Goal: Information Seeking & Learning: Learn about a topic

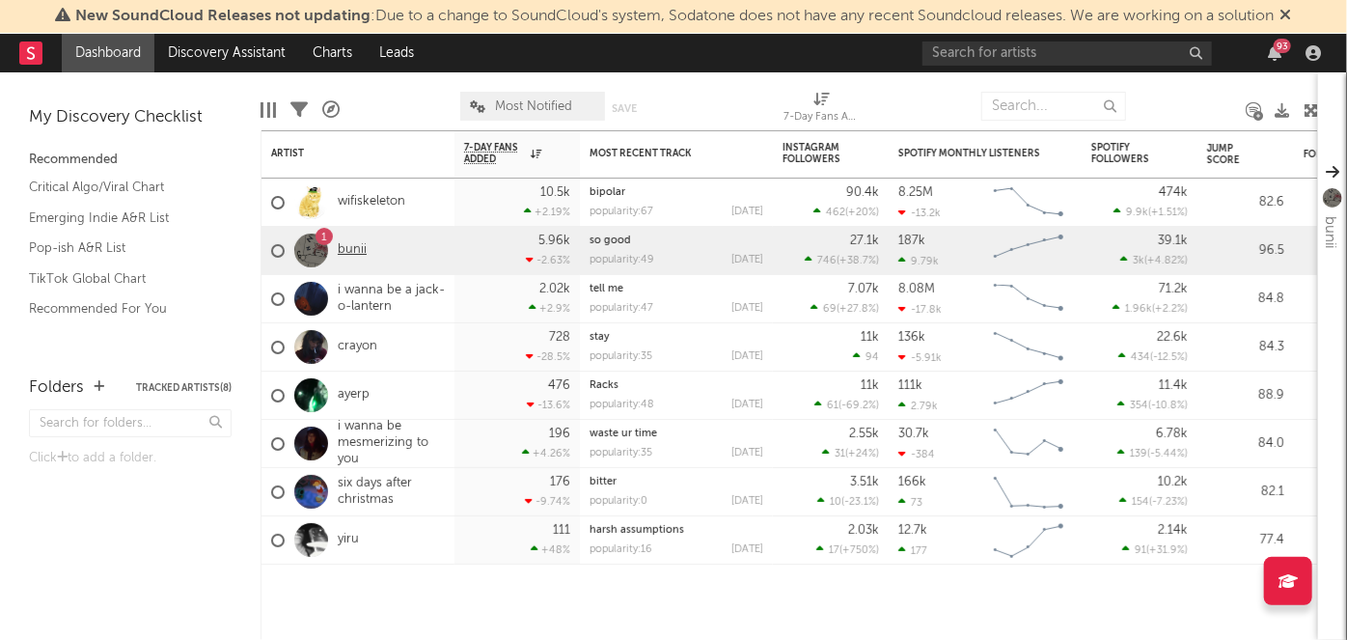
click at [347, 250] on link "bunii" at bounding box center [352, 250] width 29 height 16
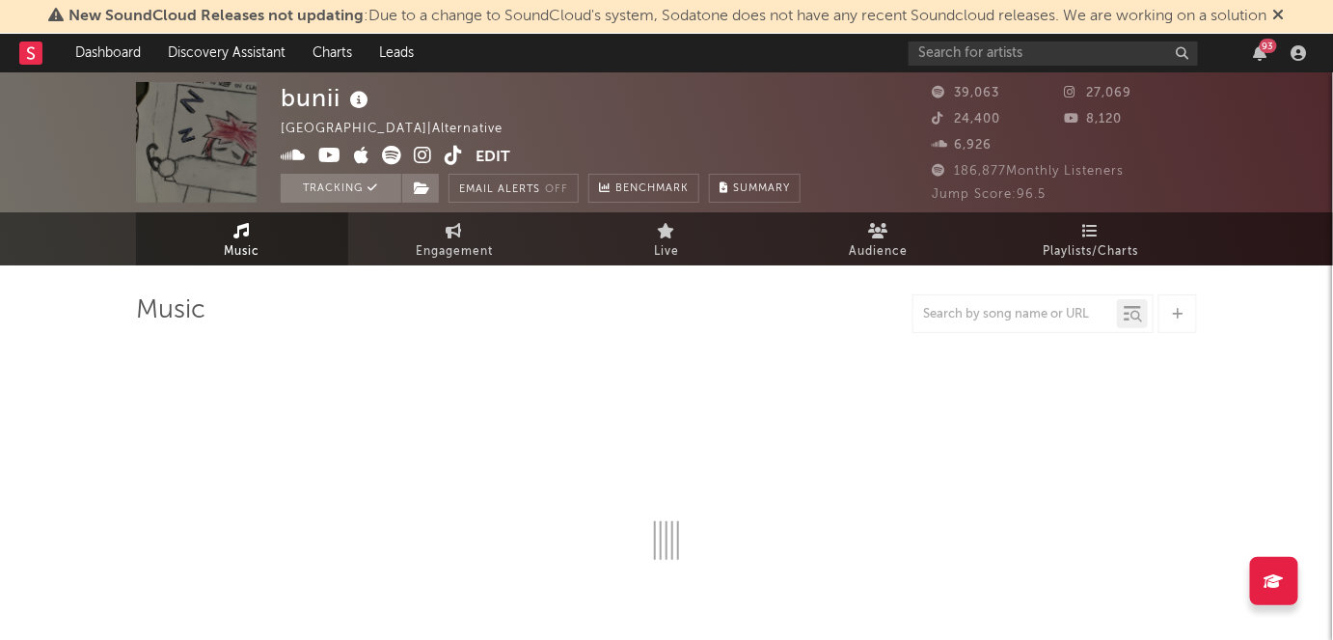
select select "6m"
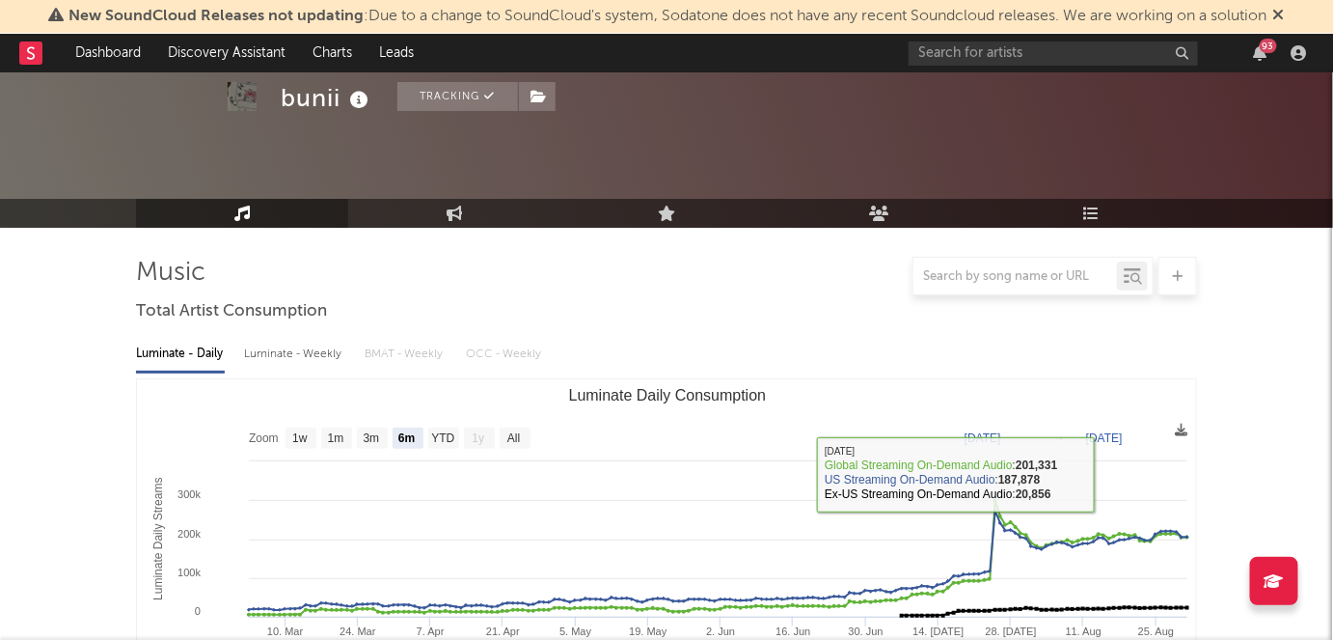
scroll to position [156, 0]
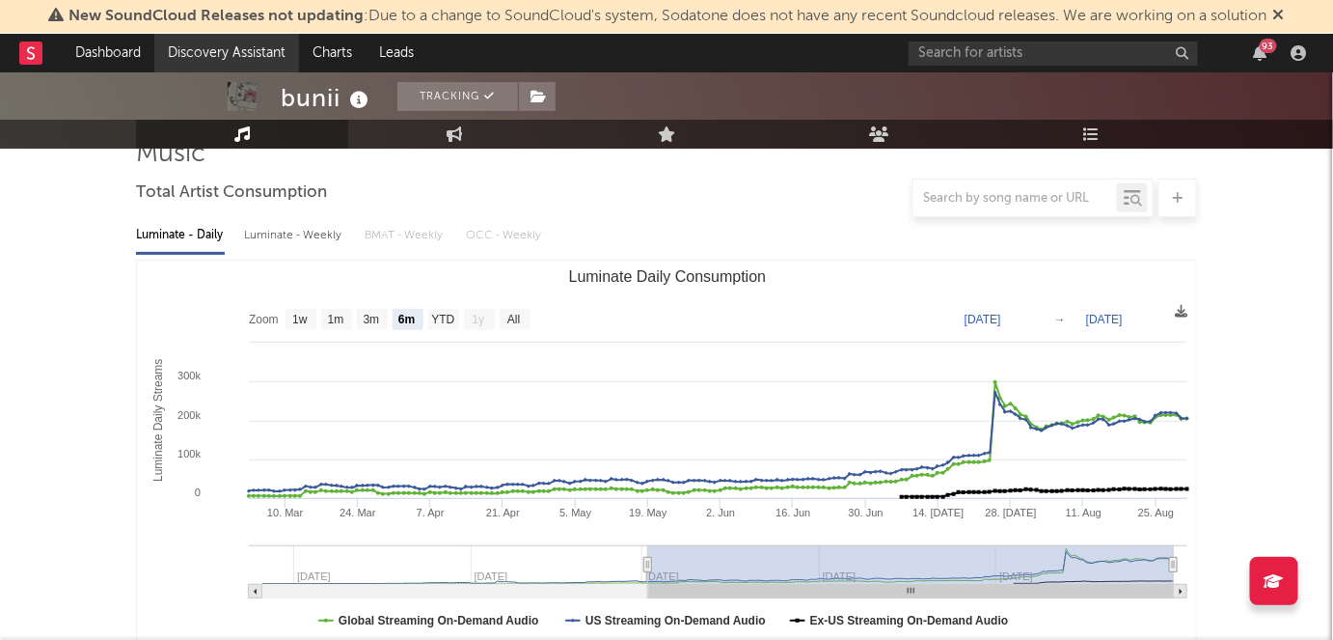
click at [264, 37] on link "Discovery Assistant" at bounding box center [226, 53] width 145 height 39
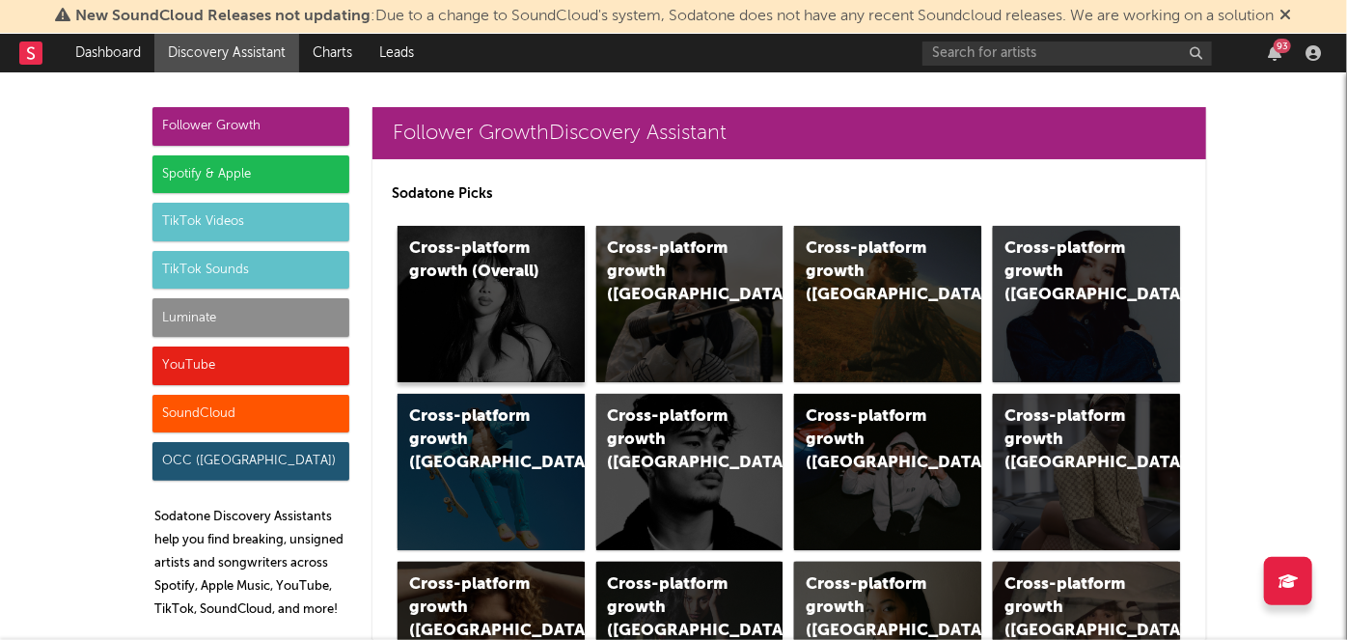
click at [513, 286] on div "Cross-platform growth (Overall)" at bounding box center [490, 304] width 187 height 156
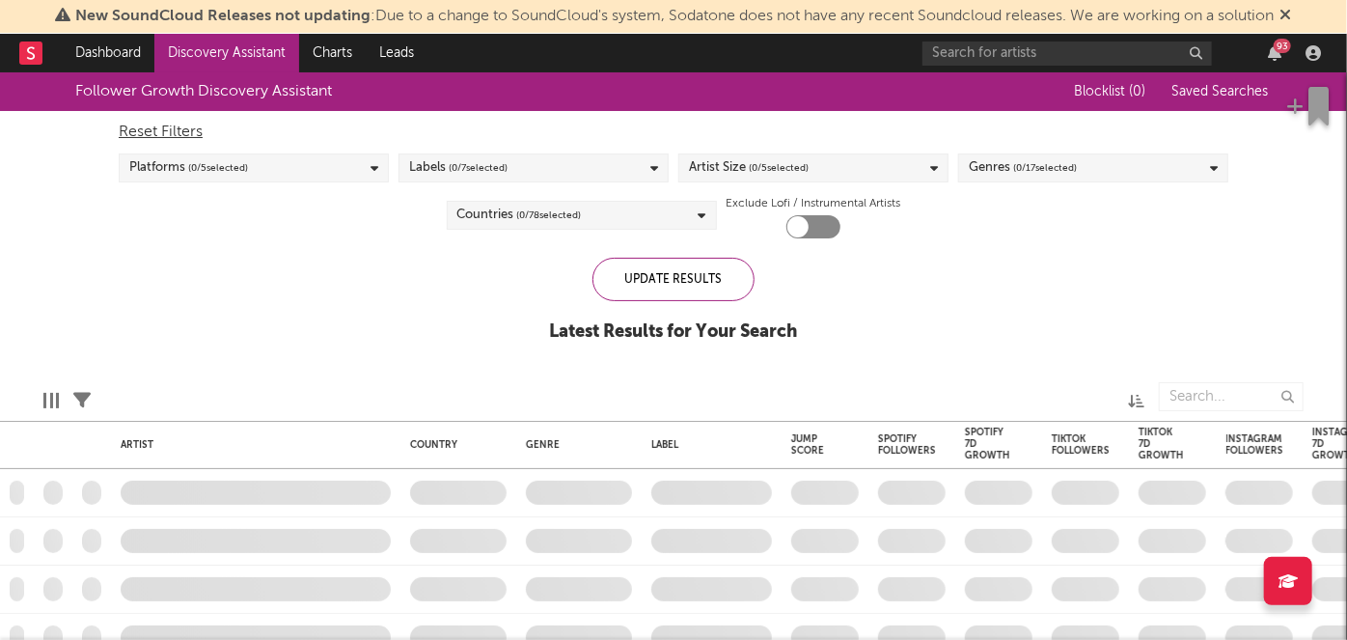
checkbox input "true"
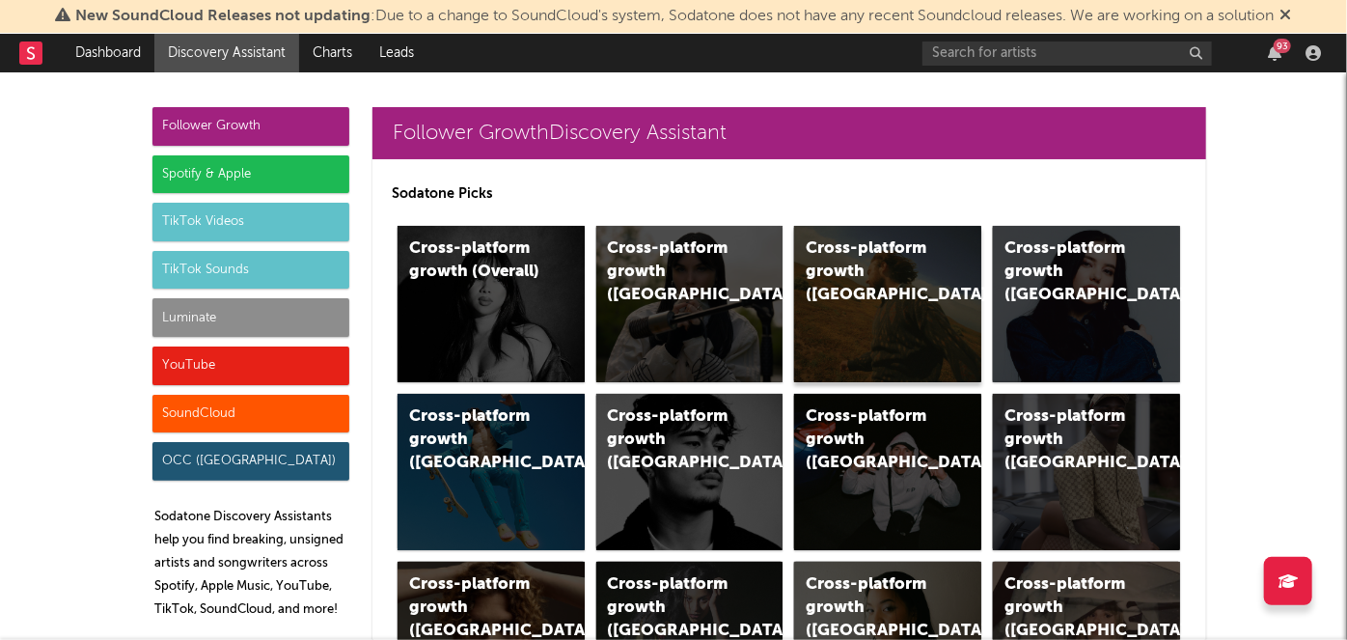
click at [841, 296] on div "Cross-platform growth ([GEOGRAPHIC_DATA])" at bounding box center [887, 304] width 187 height 156
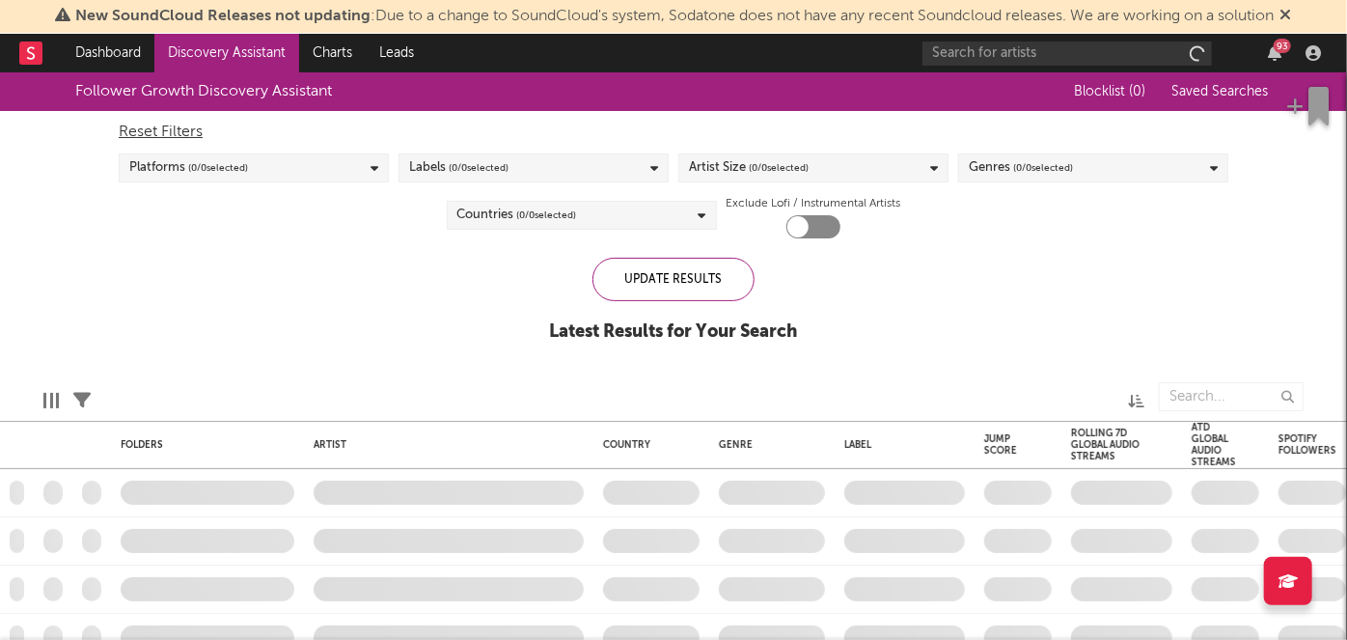
checkbox input "true"
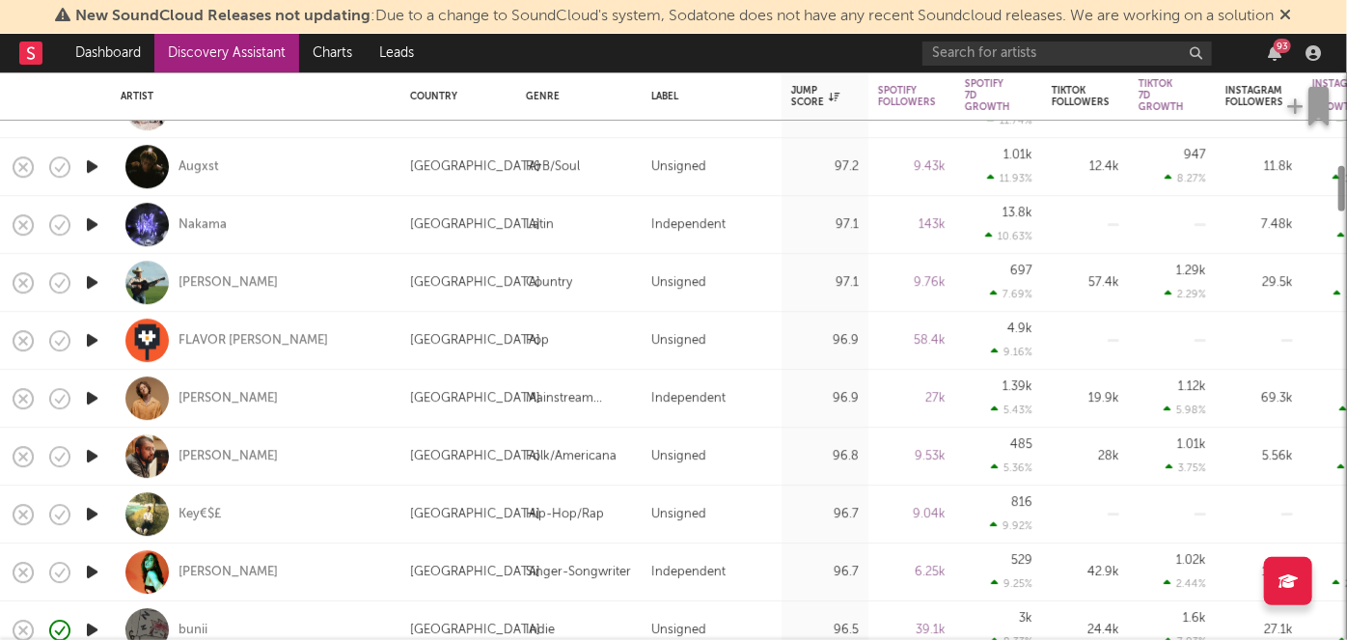
click at [326, 355] on div "FLAVOR [PERSON_NAME]" at bounding box center [256, 340] width 270 height 57
select select "1w"
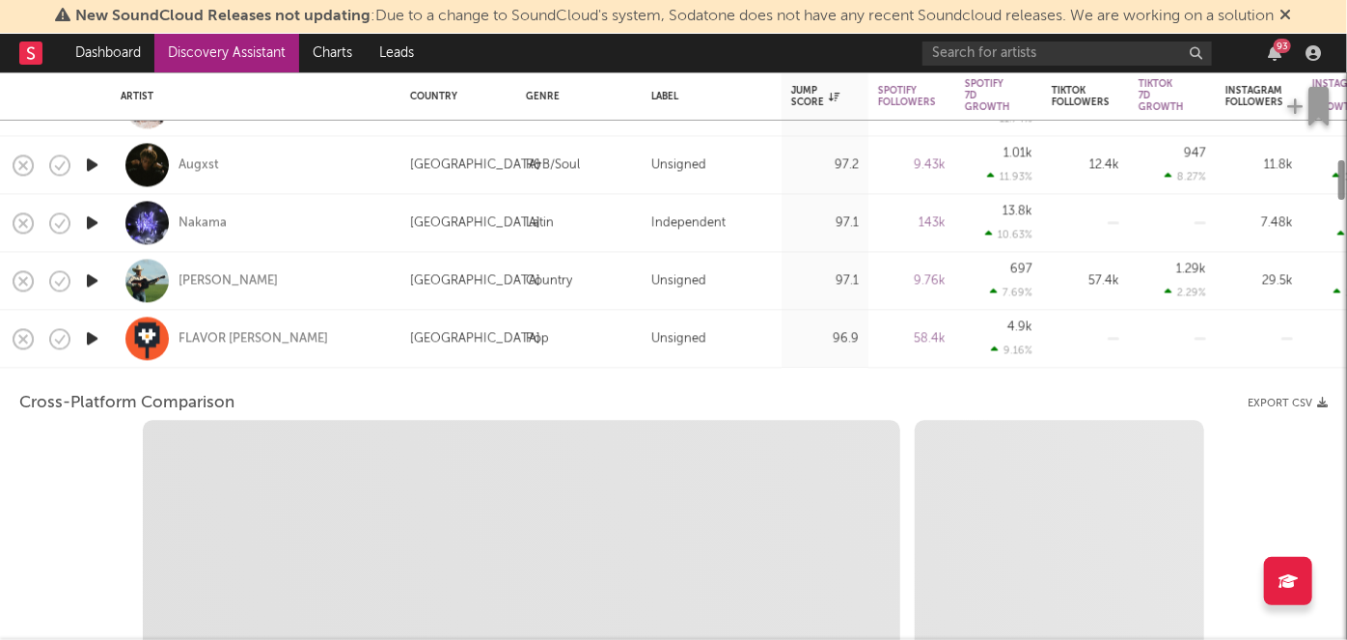
select select "6m"
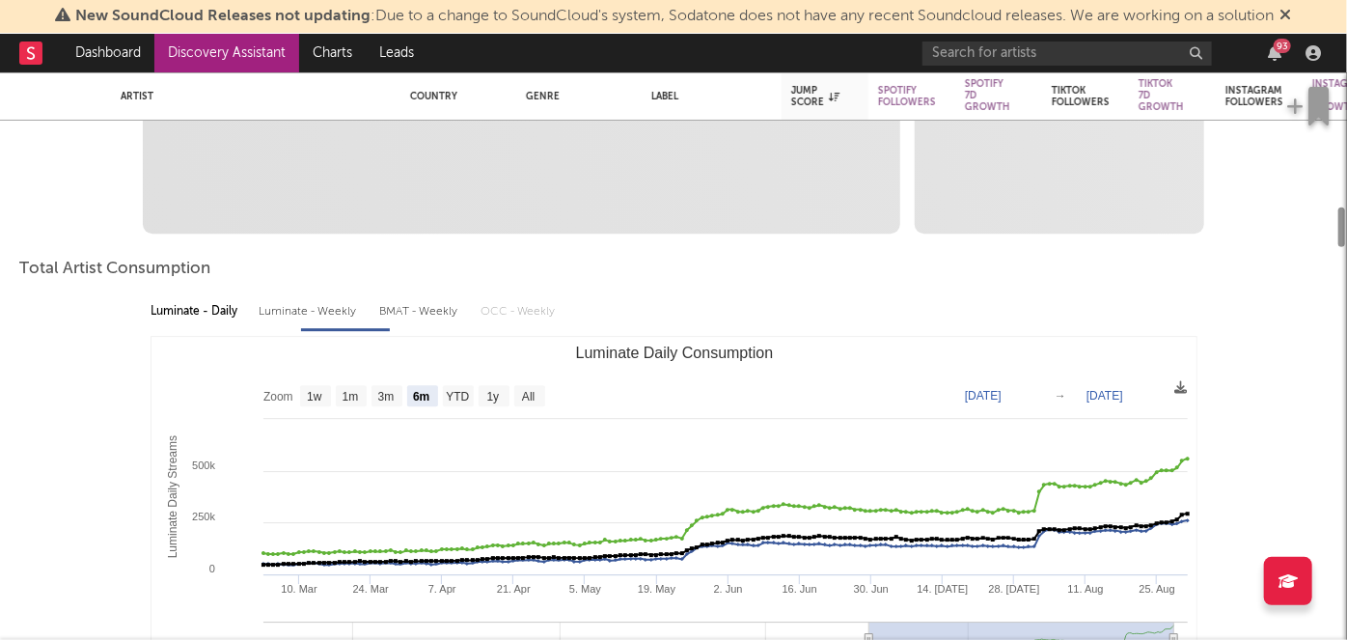
select select "1m"
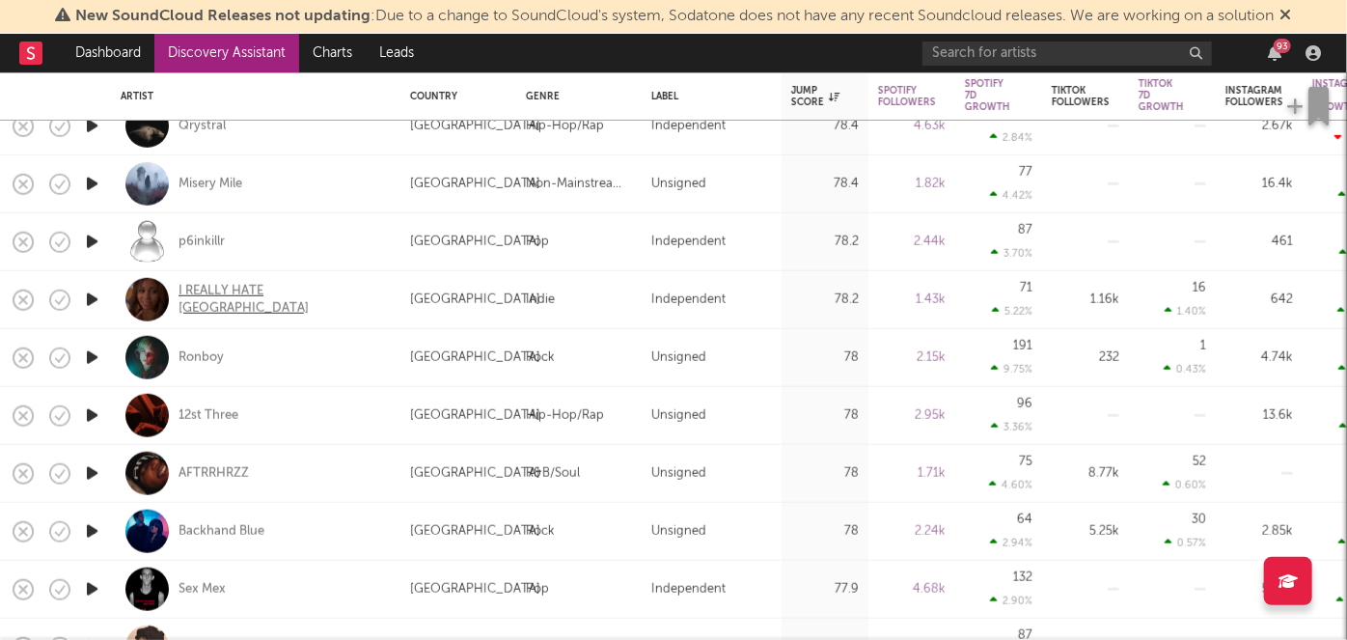
click at [272, 303] on div "I REALLY HATE [GEOGRAPHIC_DATA]" at bounding box center [281, 299] width 207 height 35
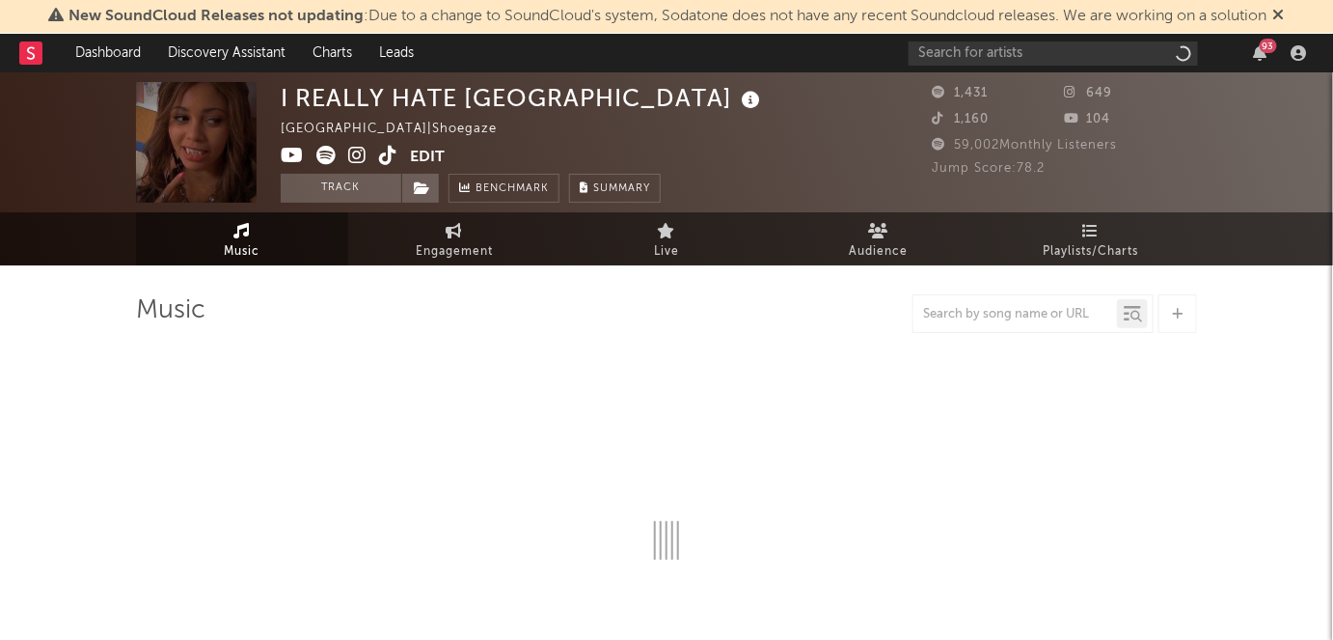
select select "1w"
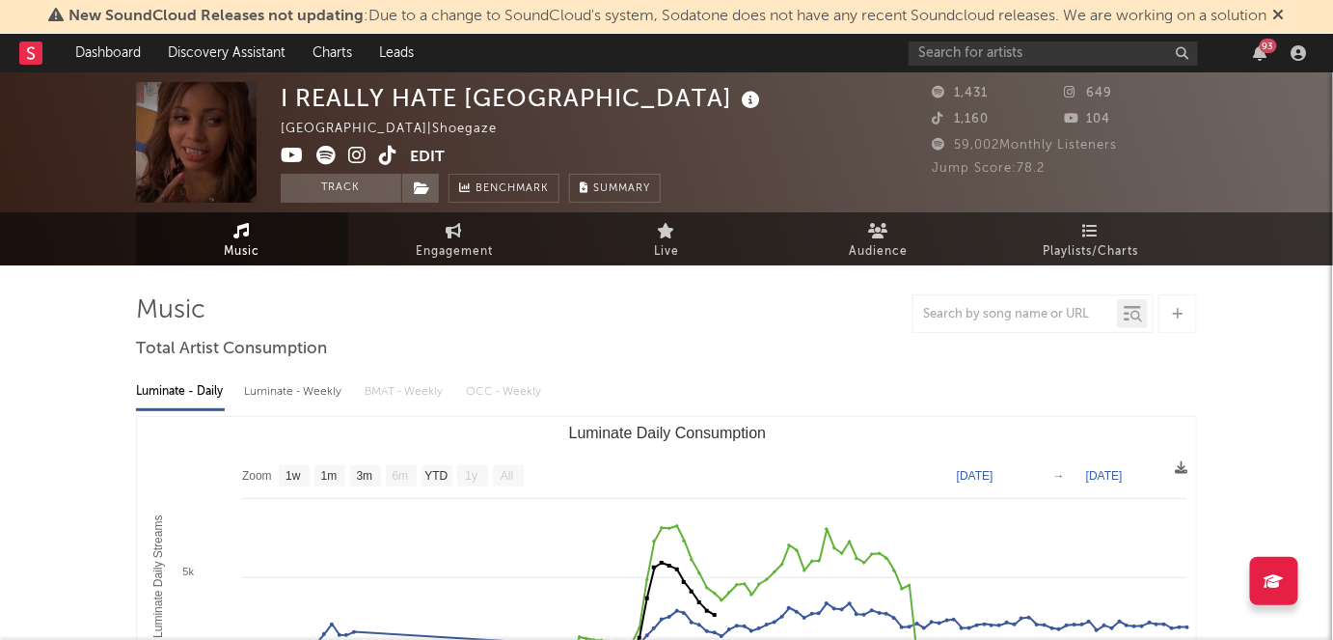
click at [25, 49] on rect at bounding box center [30, 52] width 23 height 23
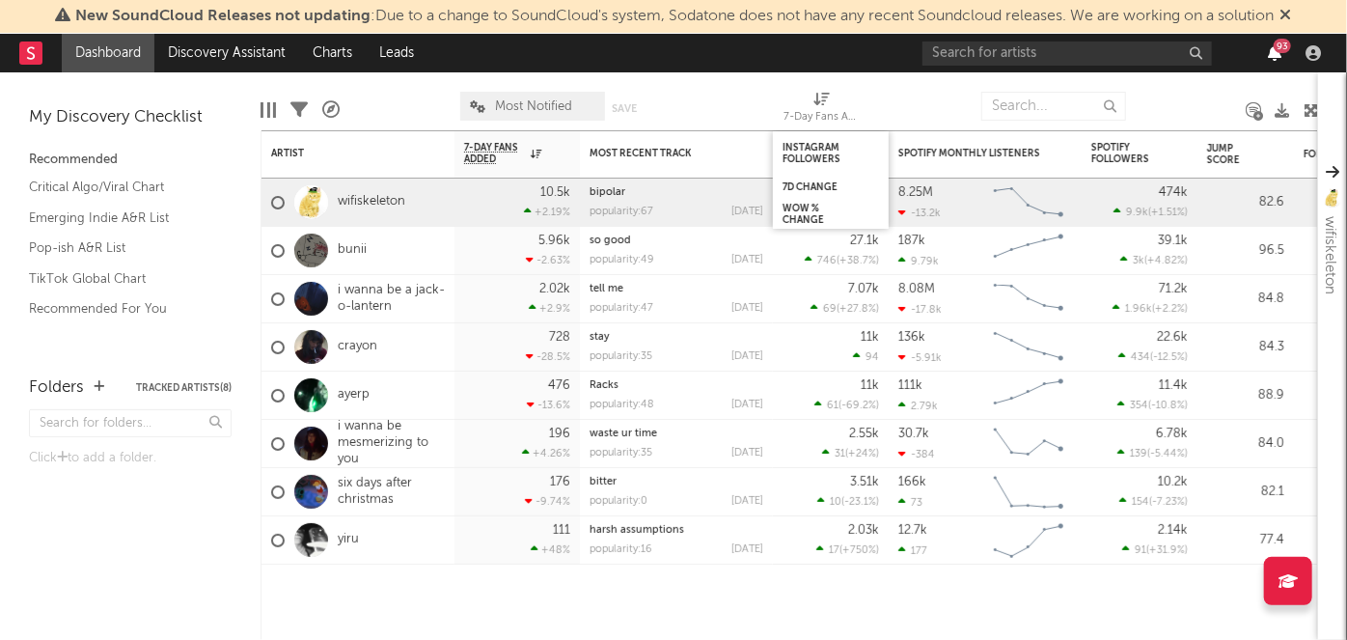
click at [1279, 59] on icon "button" at bounding box center [1274, 52] width 14 height 15
click at [746, 114] on div at bounding box center [723, 106] width 92 height 48
click at [218, 55] on link "Discovery Assistant" at bounding box center [226, 53] width 145 height 39
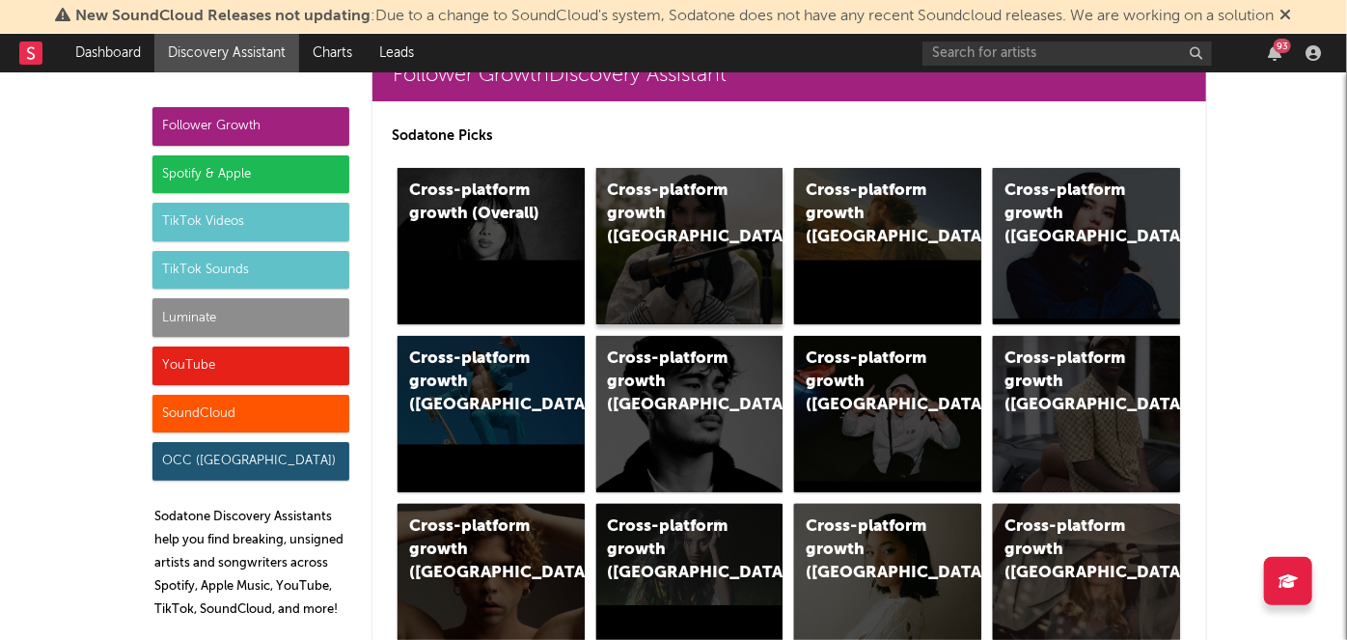
scroll to position [59, 0]
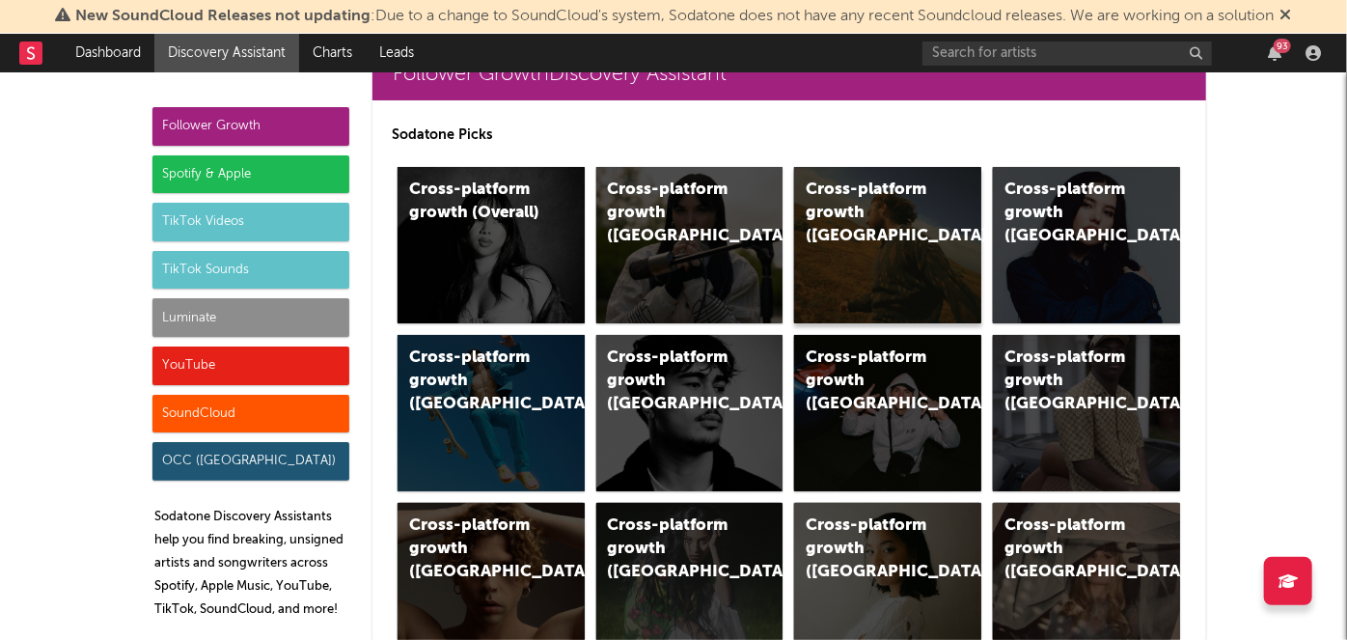
click at [879, 263] on div "Cross-platform growth ([GEOGRAPHIC_DATA])" at bounding box center [887, 245] width 187 height 156
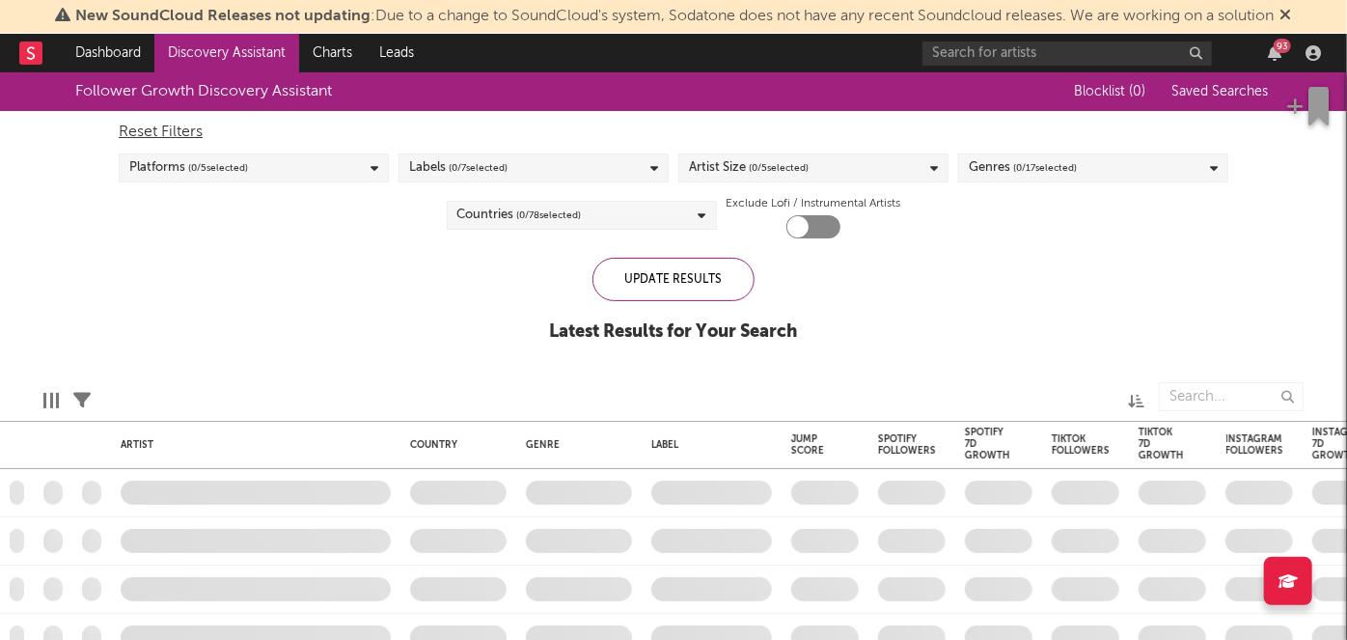
checkbox input "true"
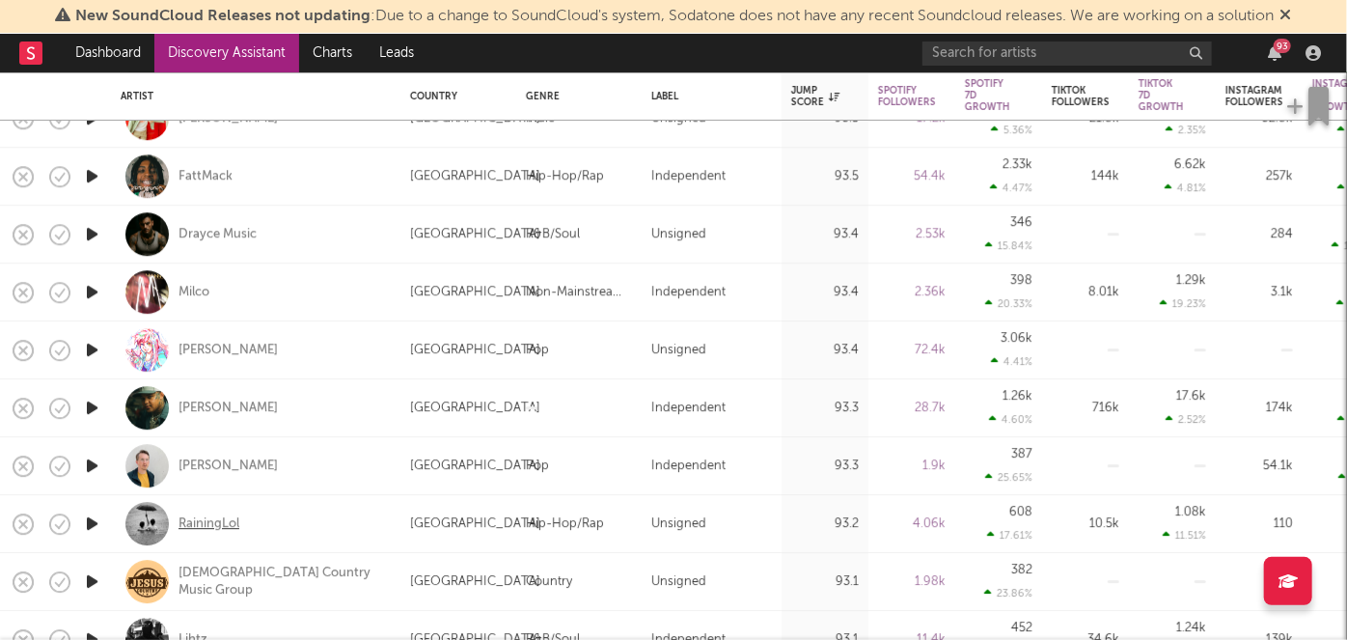
click at [221, 527] on div "RainingLol" at bounding box center [208, 523] width 61 height 17
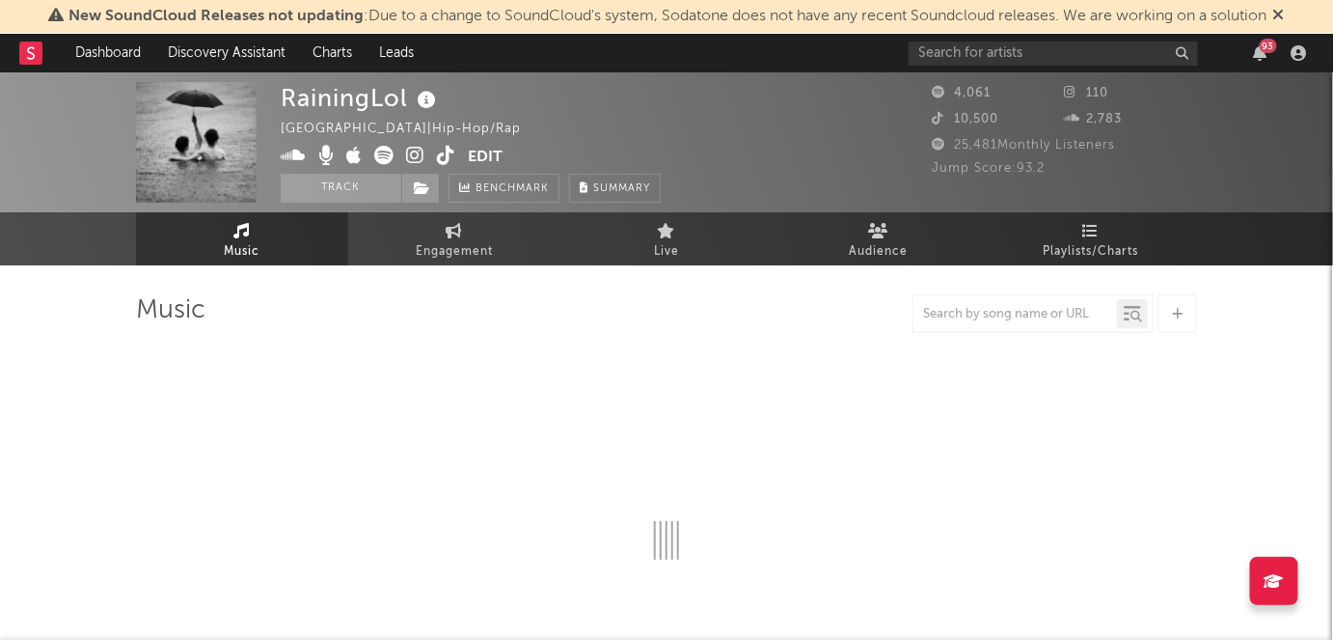
select select "1w"
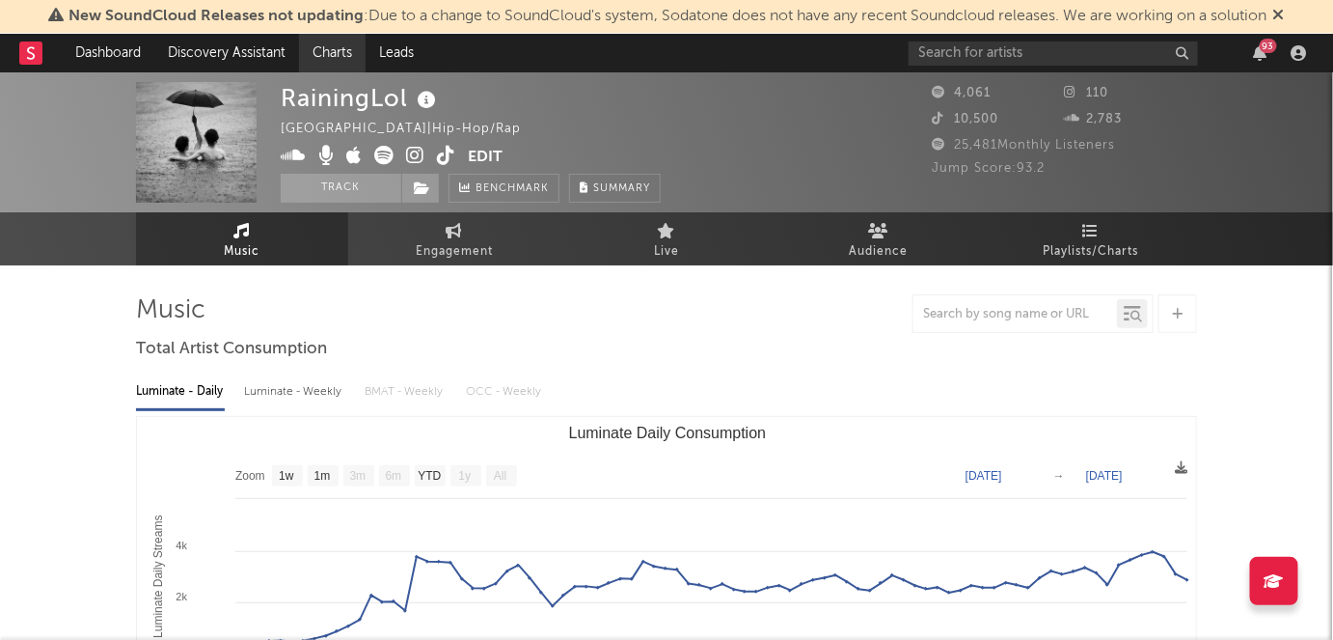
click at [364, 40] on link "Charts" at bounding box center [332, 53] width 67 height 39
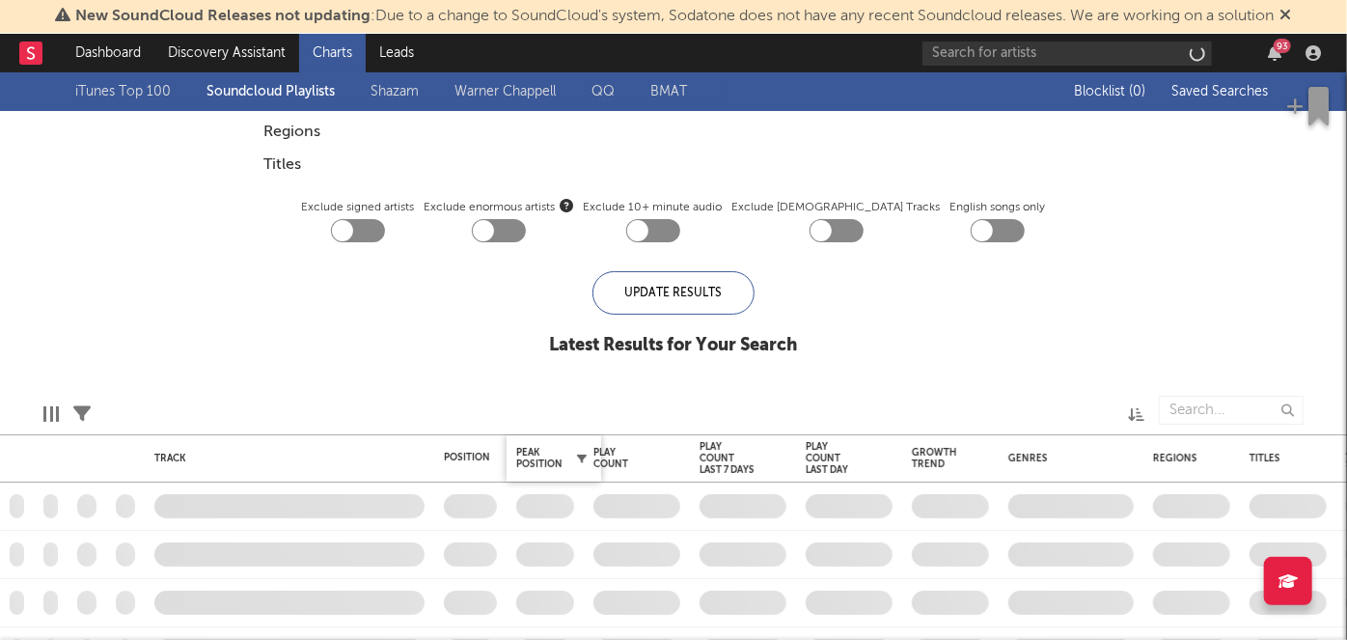
checkbox input "true"
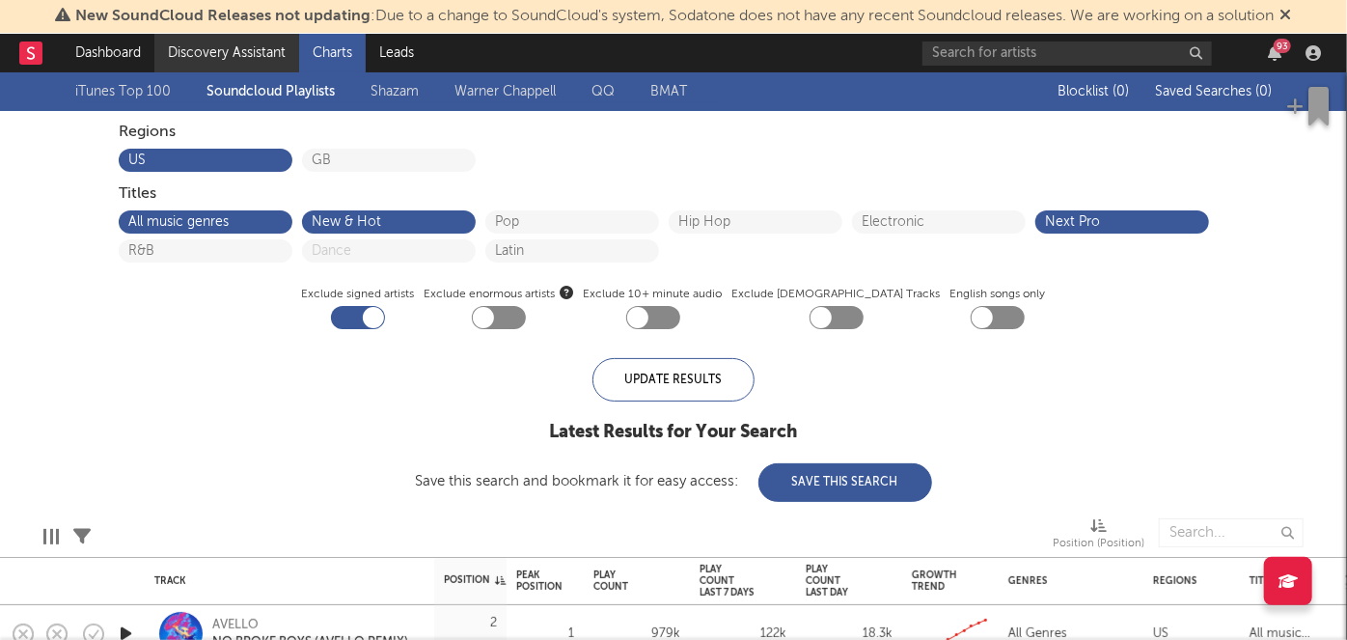
click at [234, 65] on link "Discovery Assistant" at bounding box center [226, 53] width 145 height 39
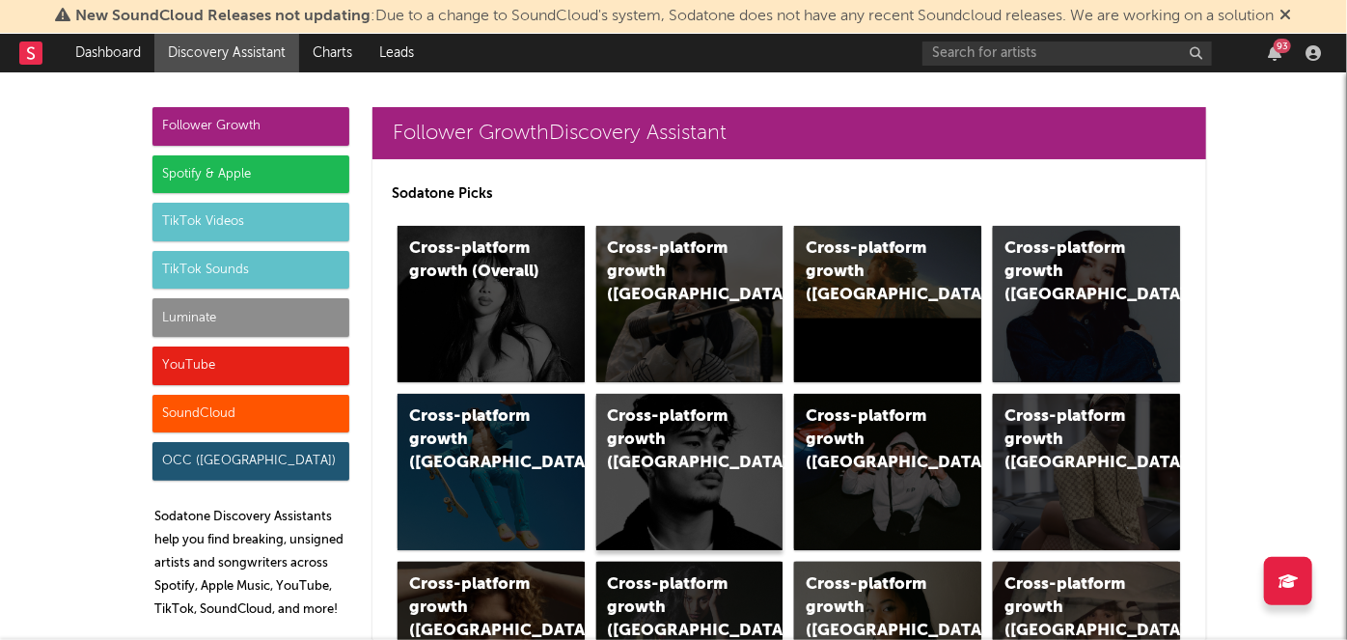
scroll to position [123, 0]
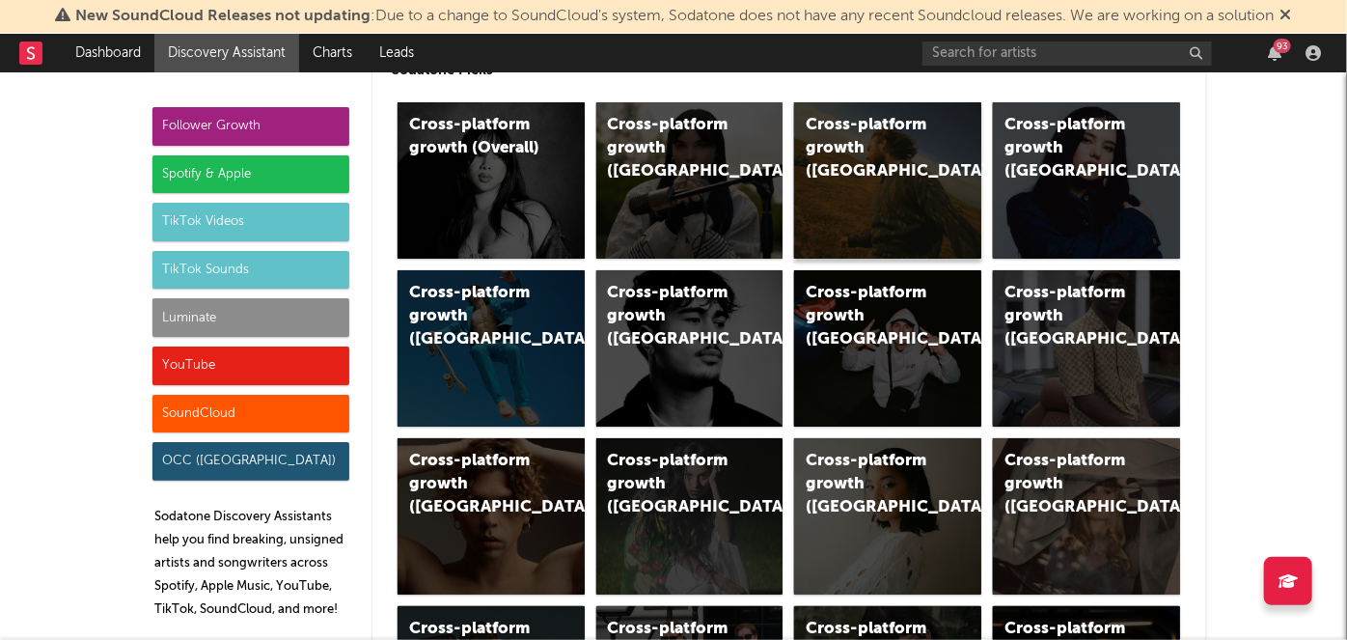
click at [833, 185] on div "Cross-platform growth ([GEOGRAPHIC_DATA])" at bounding box center [887, 180] width 187 height 156
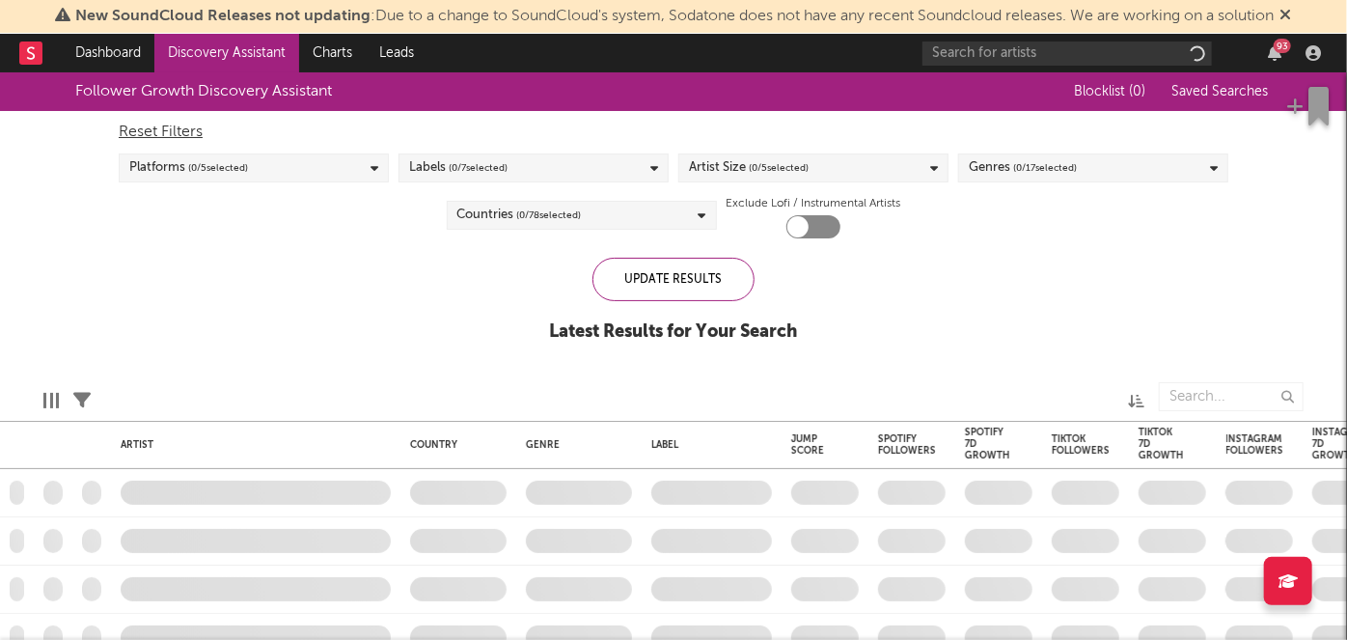
checkbox input "true"
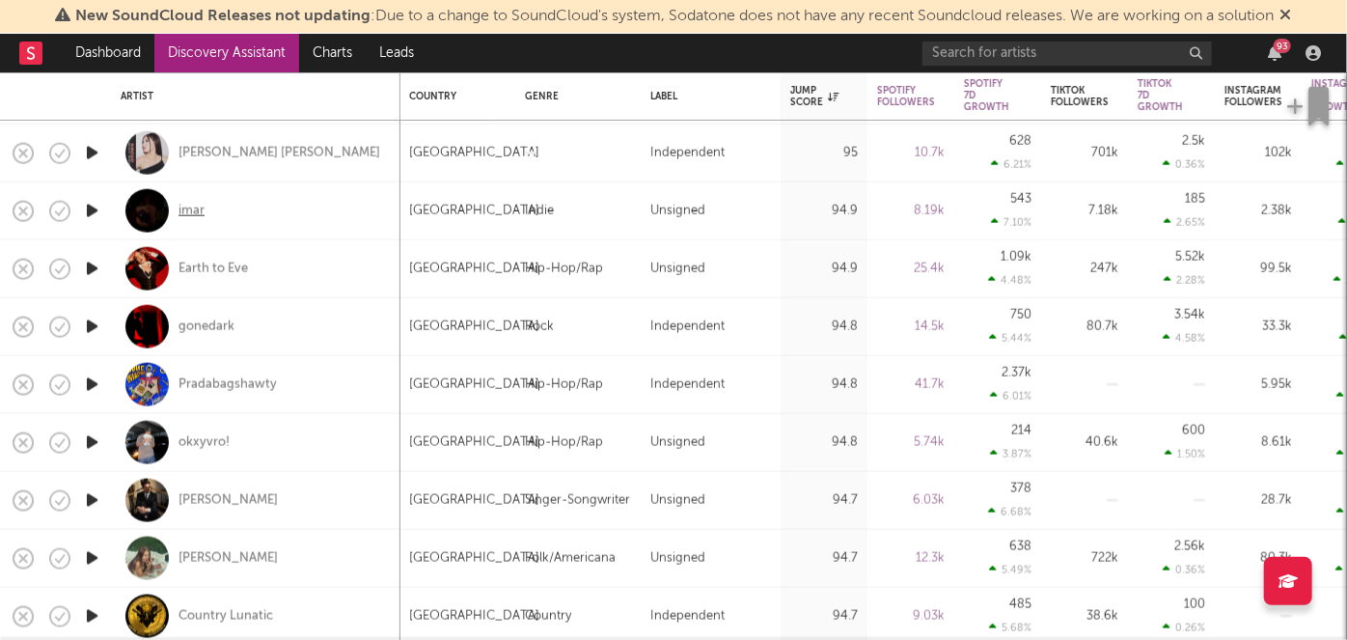
click at [195, 214] on div "imar" at bounding box center [191, 210] width 26 height 17
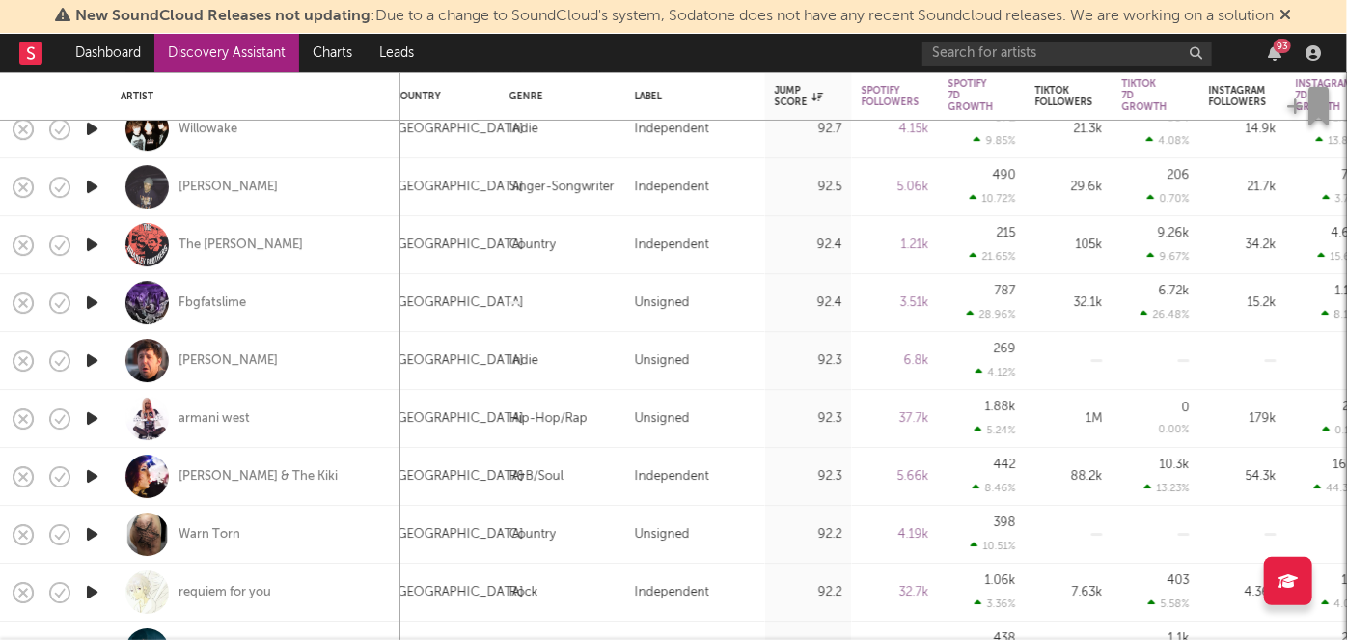
click at [257, 458] on div "[PERSON_NAME] & The Kiki" at bounding box center [256, 476] width 270 height 57
select select "1w"
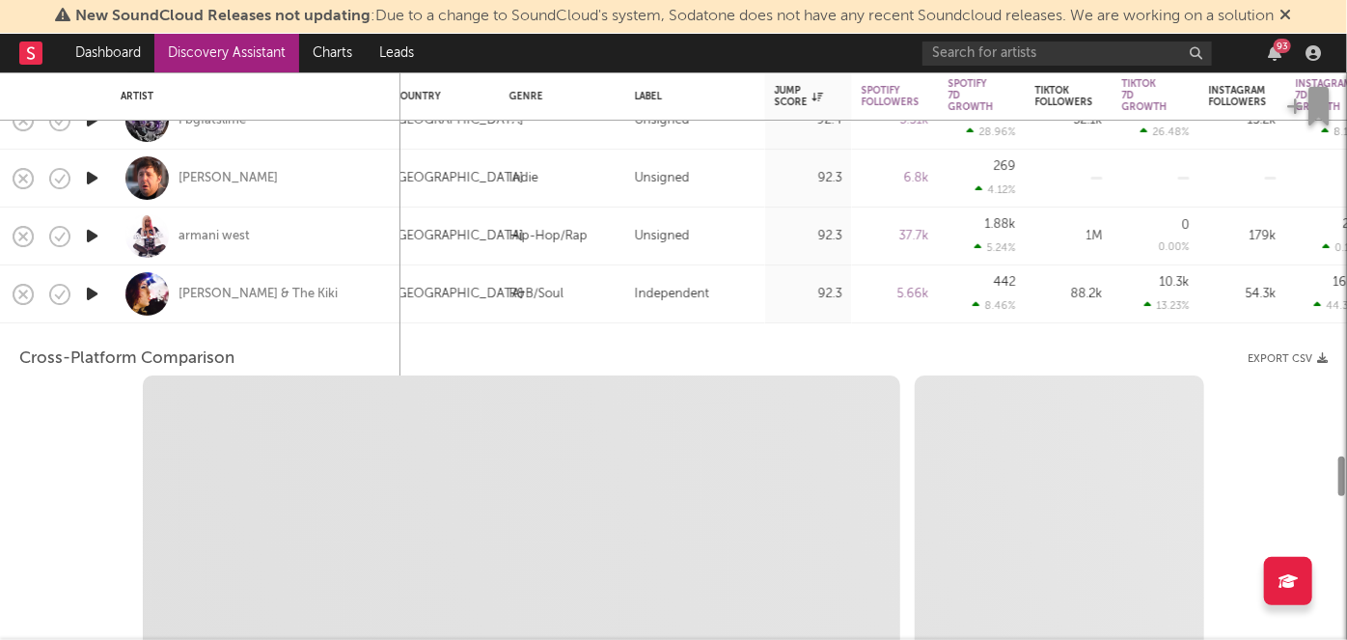
select select "6m"
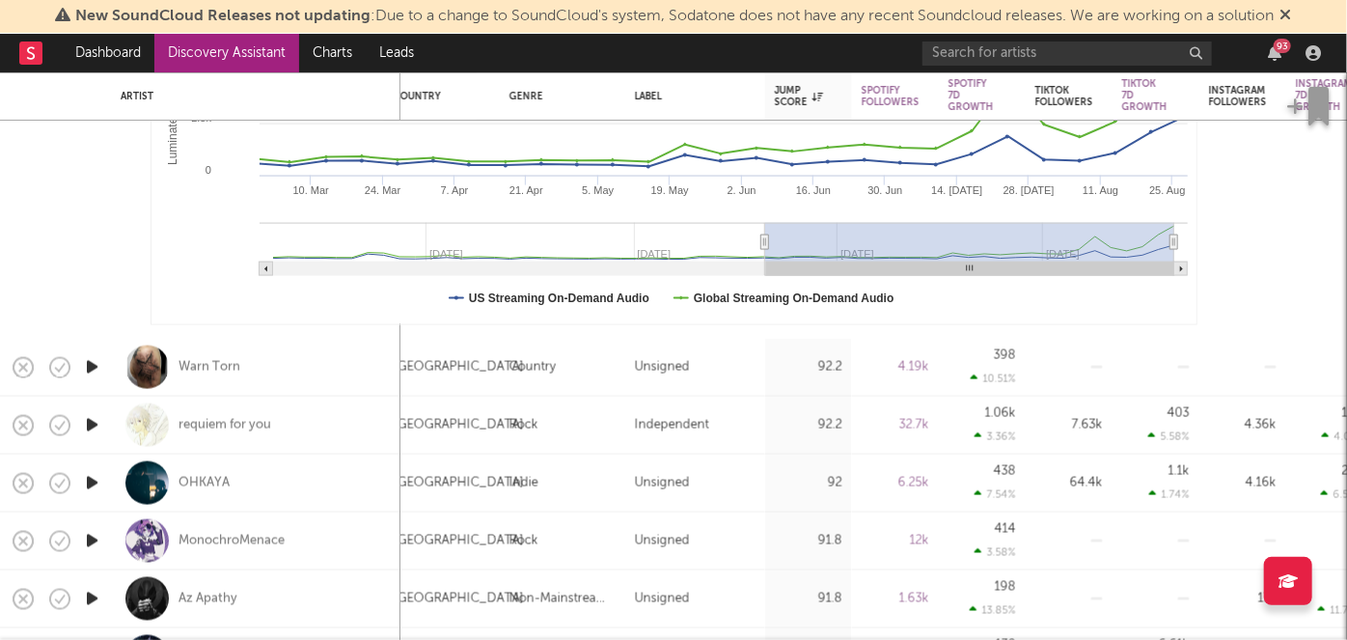
click at [257, 441] on div "requiem for you" at bounding box center [256, 424] width 270 height 57
select select "1w"
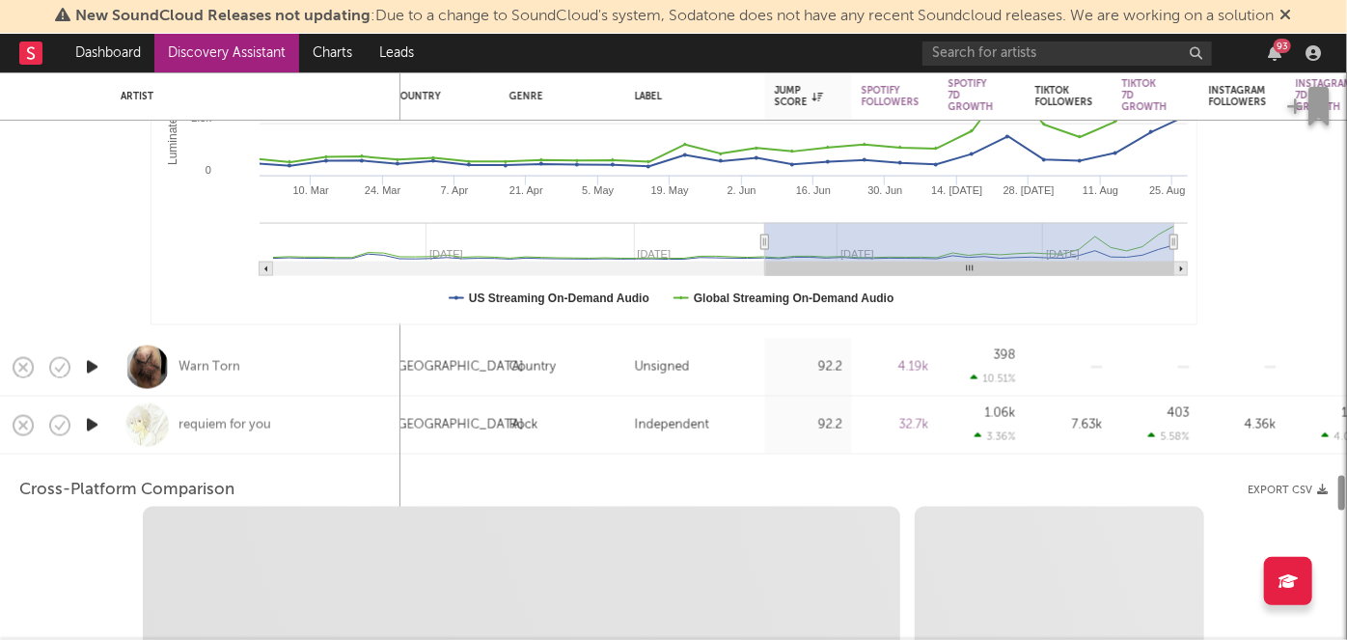
select select "1m"
select select "6m"
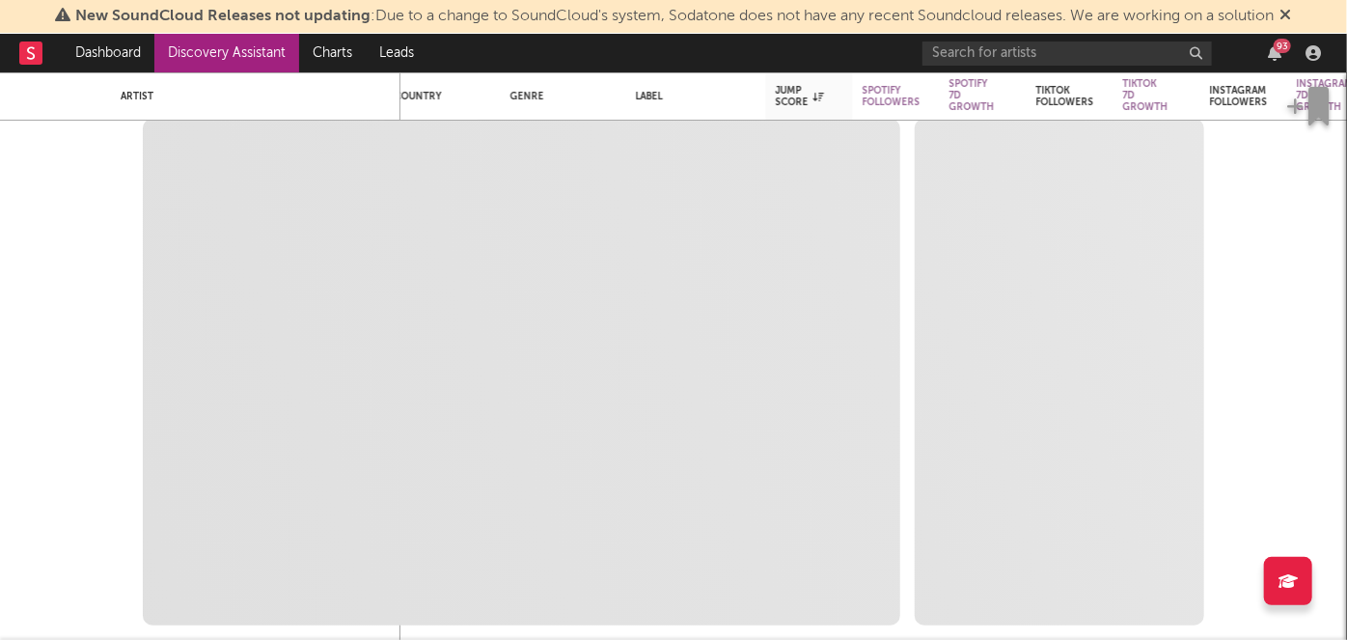
select select "1m"
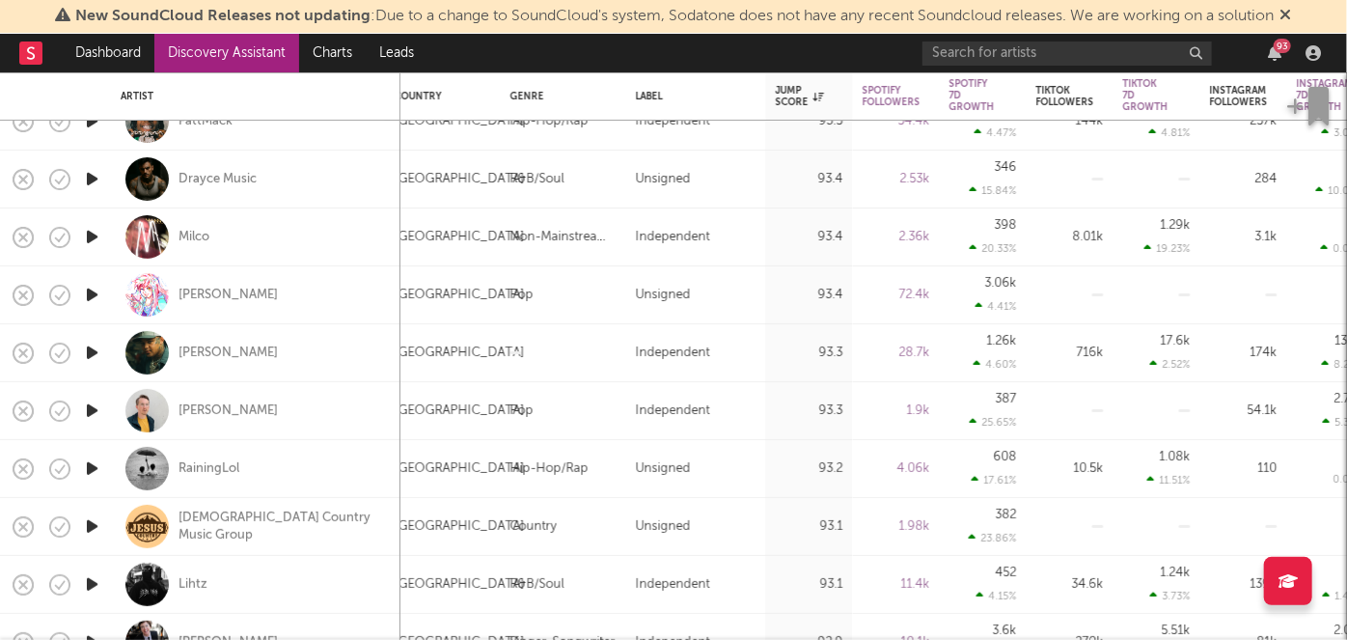
select select "1m"
select select "6m"
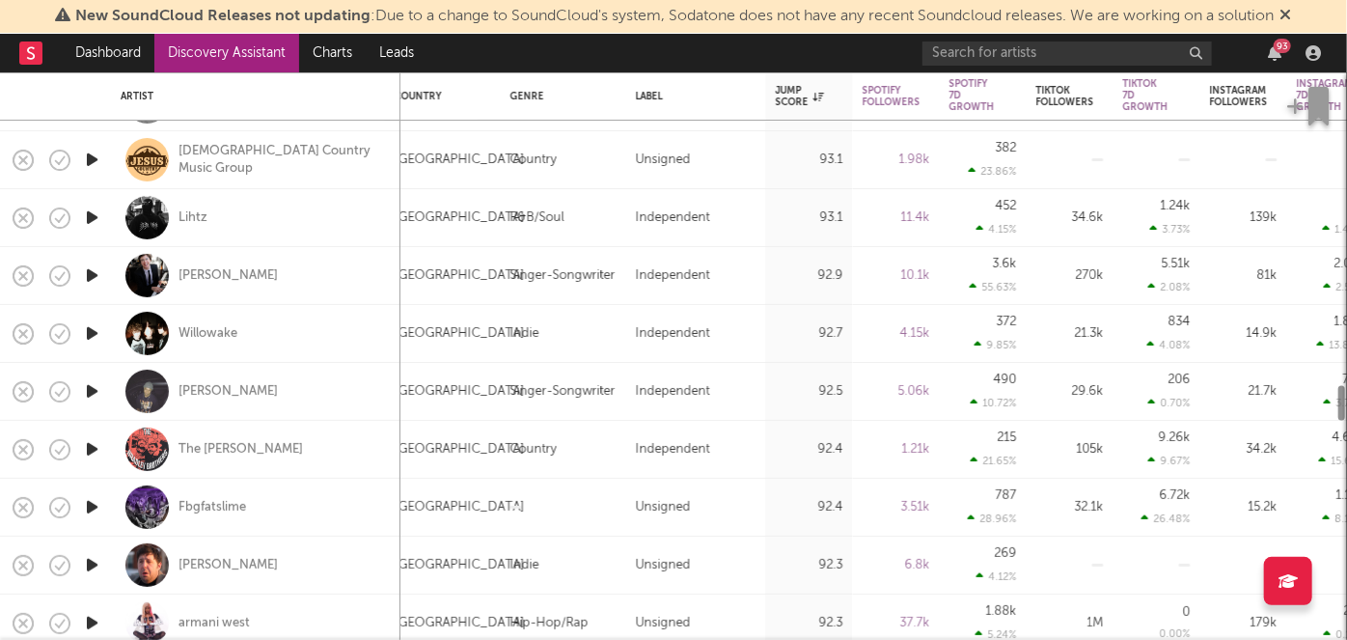
select select "1m"
select select "6m"
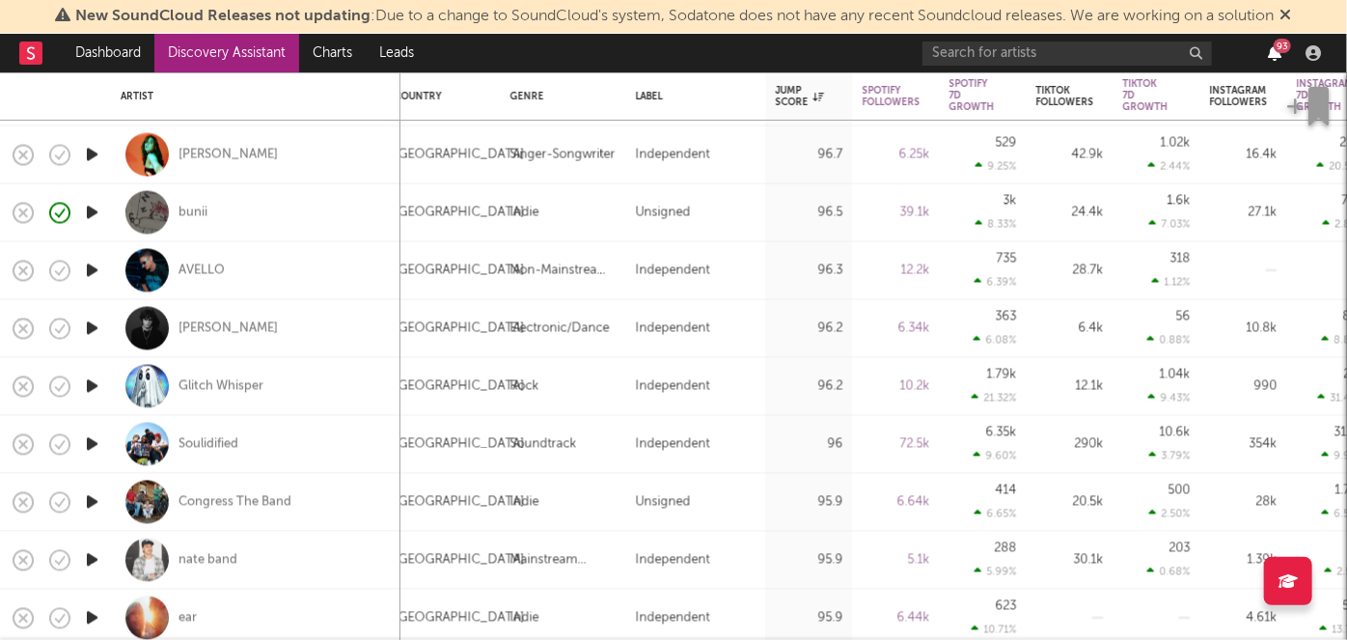
click at [1271, 45] on icon "button" at bounding box center [1274, 52] width 14 height 15
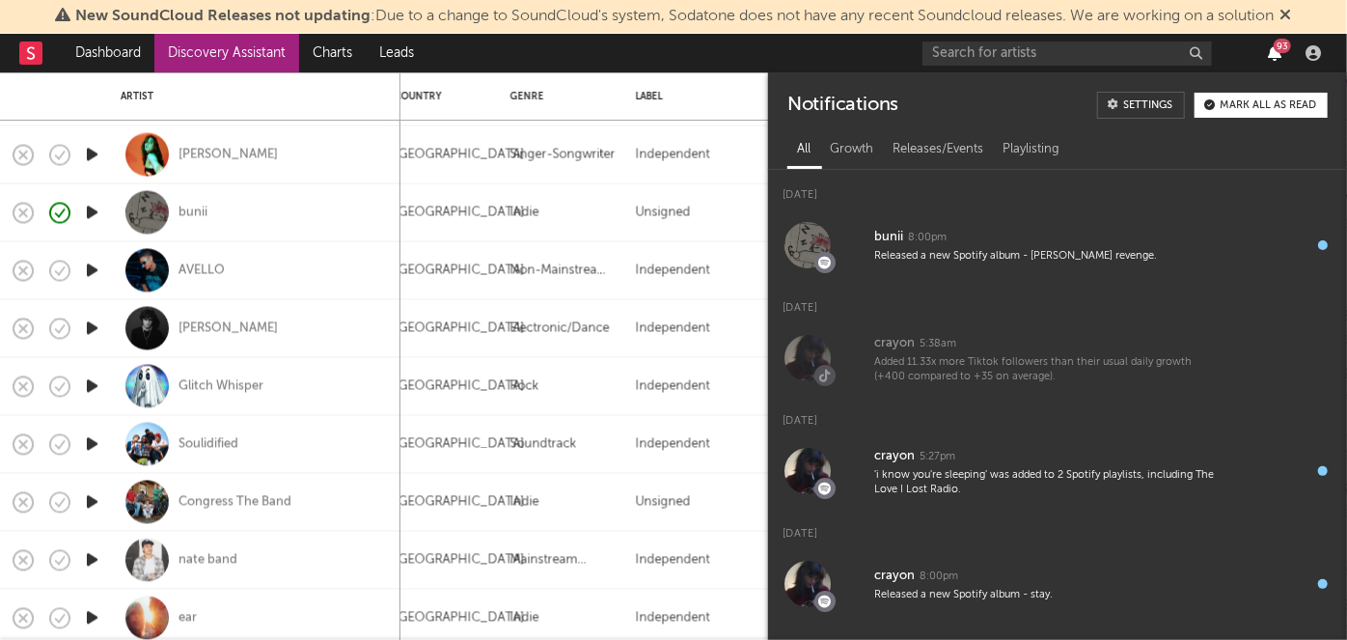
click at [1271, 45] on icon "button" at bounding box center [1274, 52] width 14 height 15
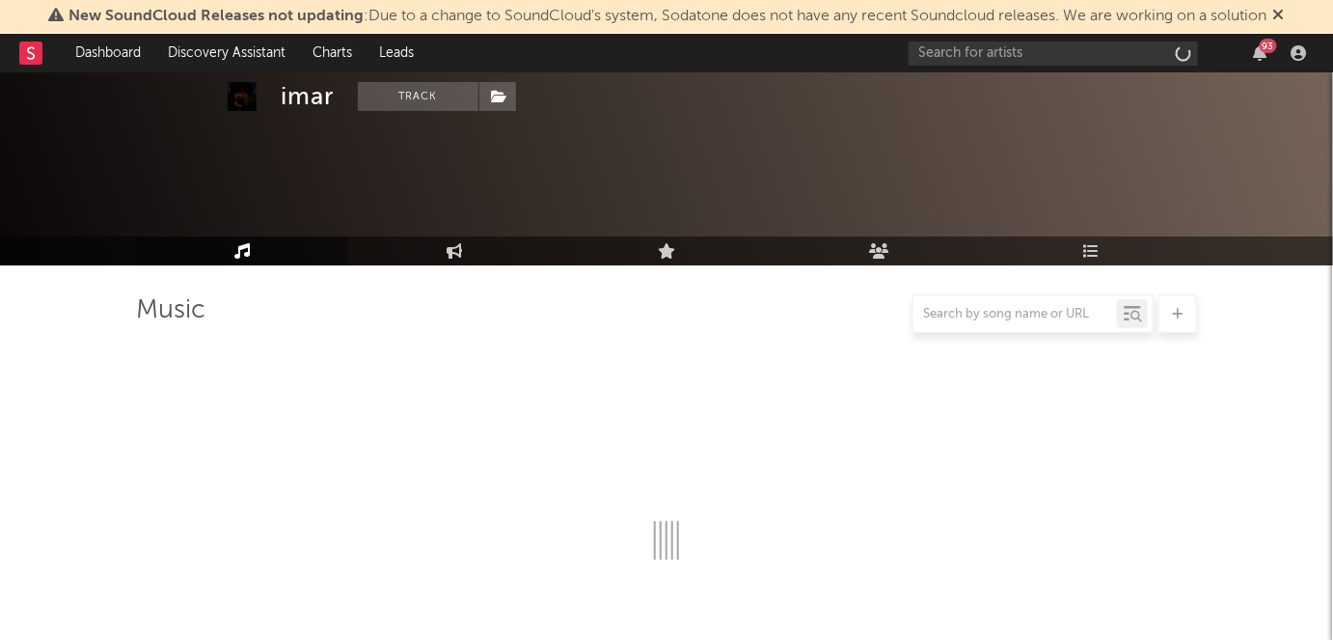
scroll to position [174, 0]
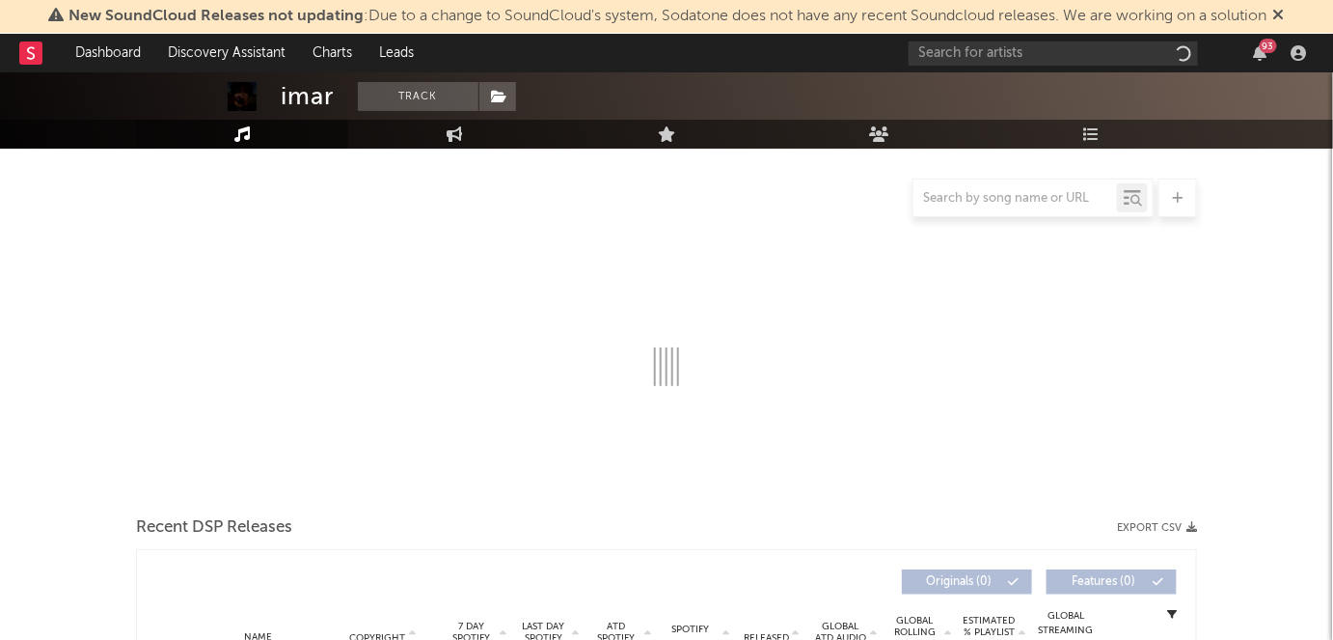
select select "6m"
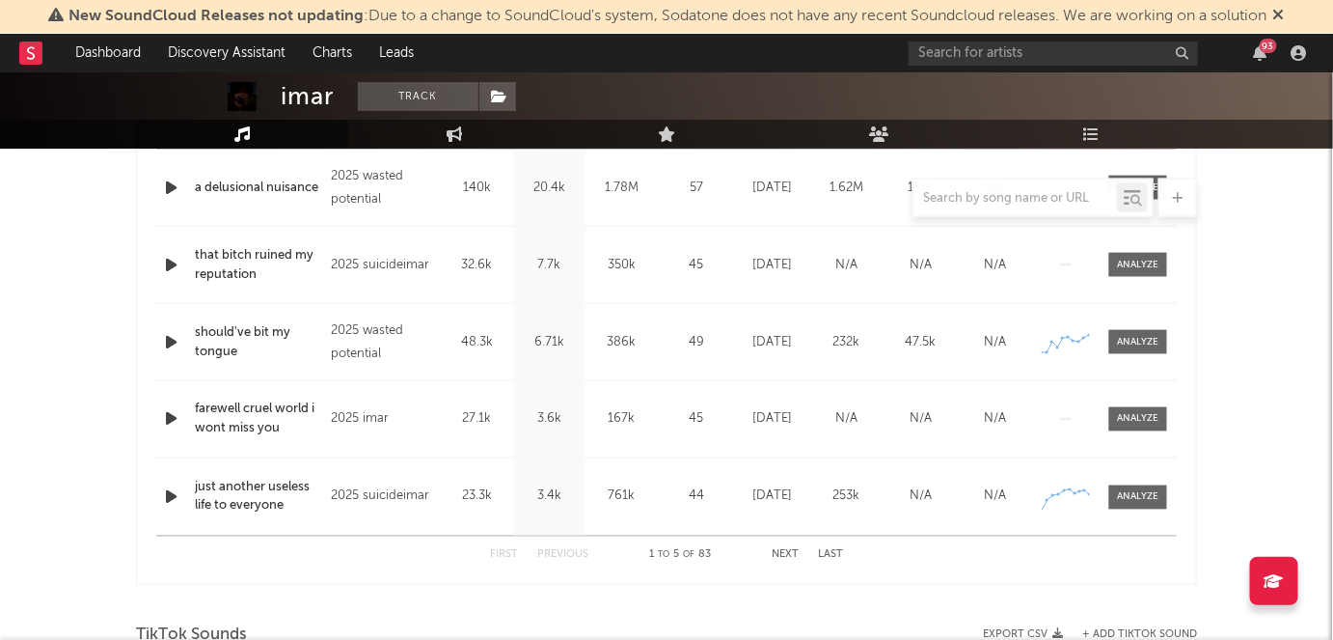
scroll to position [849, 0]
